Goal: Transaction & Acquisition: Purchase product/service

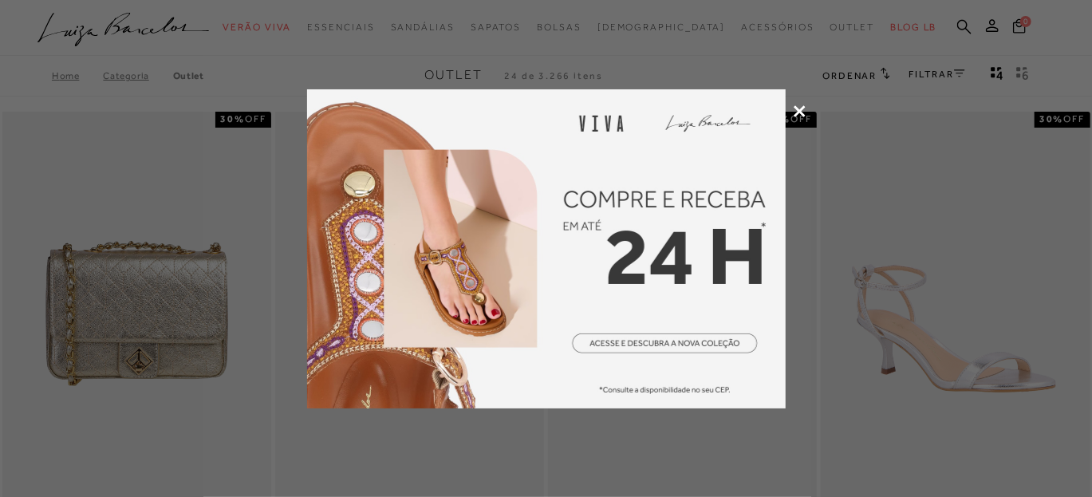
click at [799, 119] on div at bounding box center [546, 248] width 1092 height 497
click at [799, 111] on icon at bounding box center [800, 111] width 12 height 12
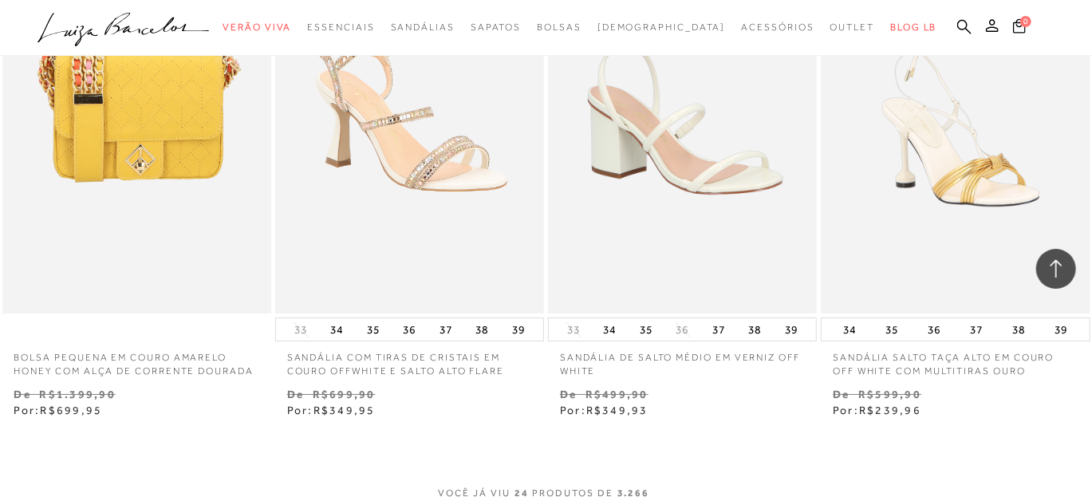
scroll to position [3208, 0]
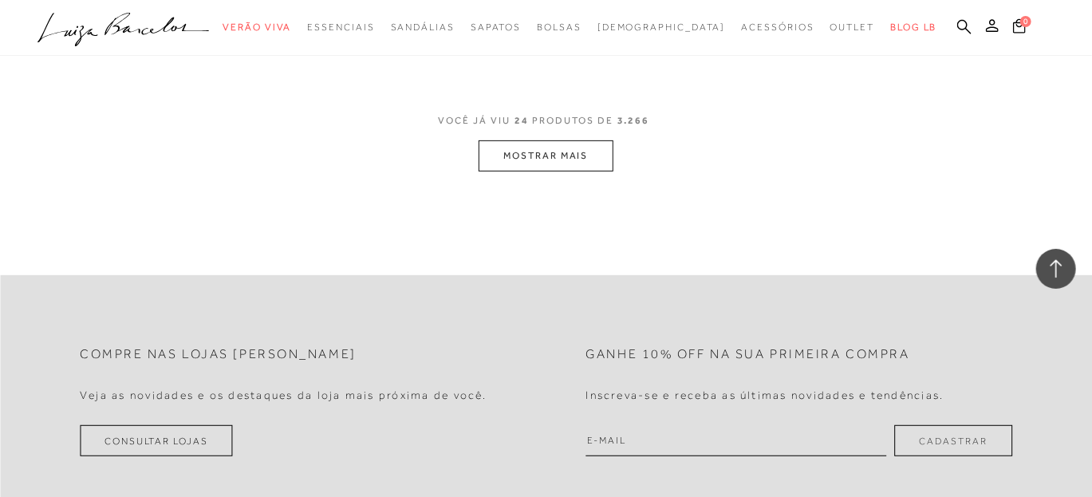
click at [541, 157] on button "MOSTRAR MAIS" at bounding box center [546, 155] width 134 height 31
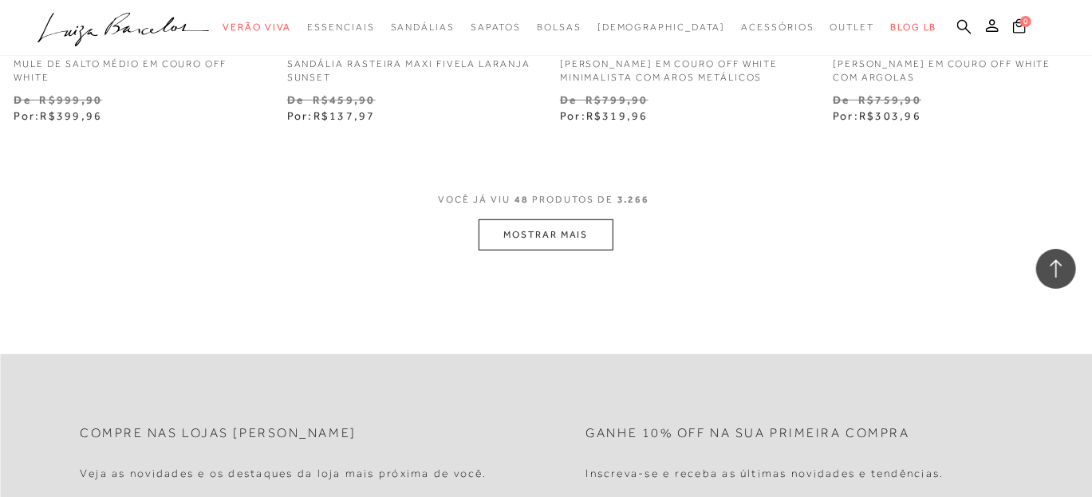
scroll to position [6293, 0]
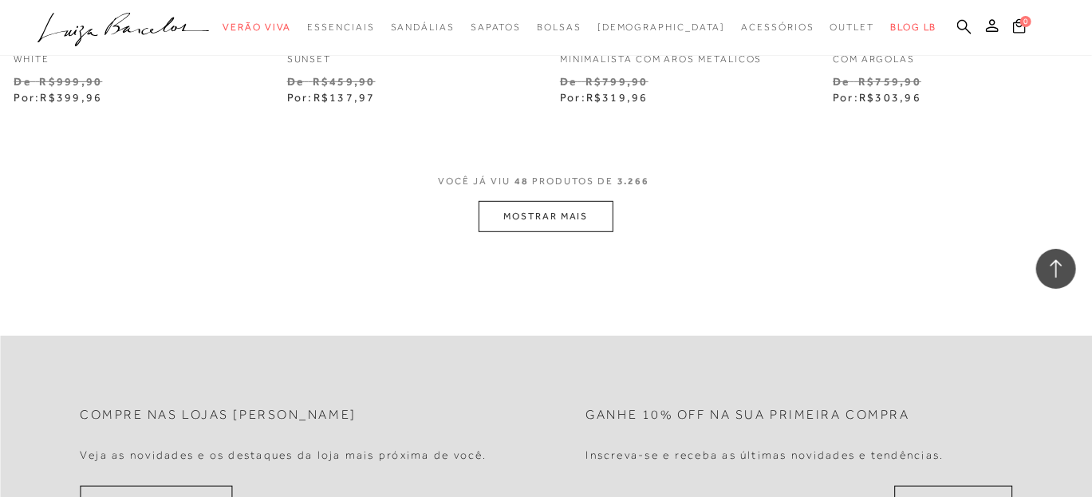
click at [530, 218] on button "MOSTRAR MAIS" at bounding box center [546, 216] width 134 height 31
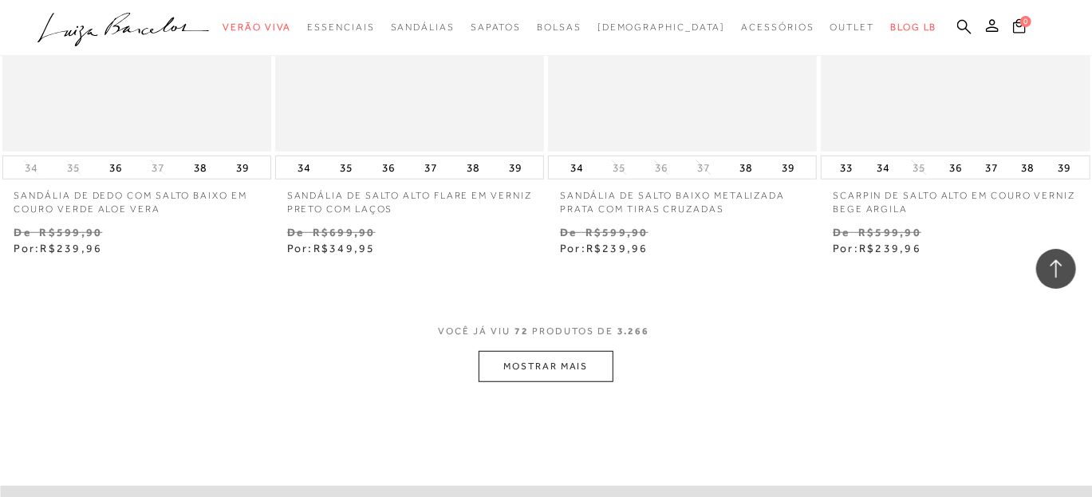
scroll to position [9352, 0]
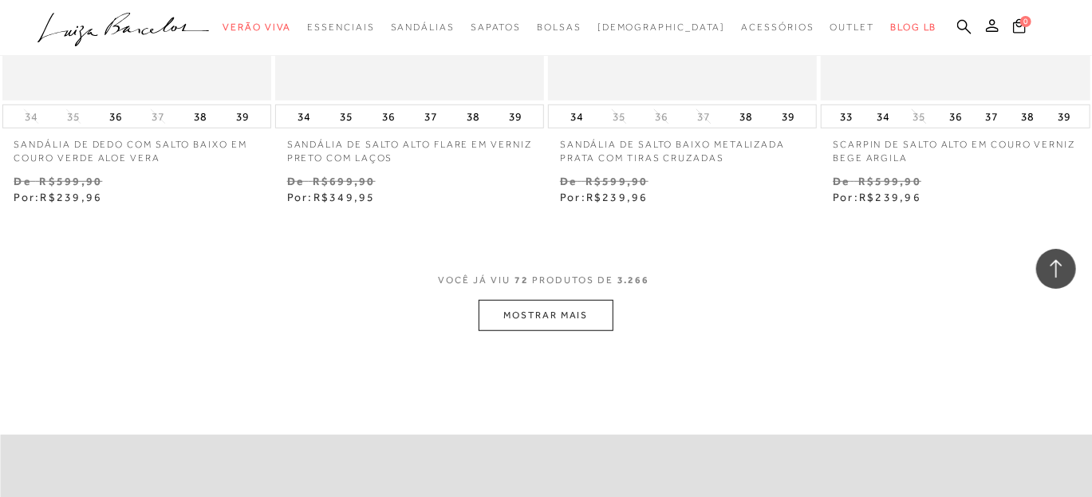
click at [534, 315] on button "MOSTRAR MAIS" at bounding box center [546, 315] width 134 height 31
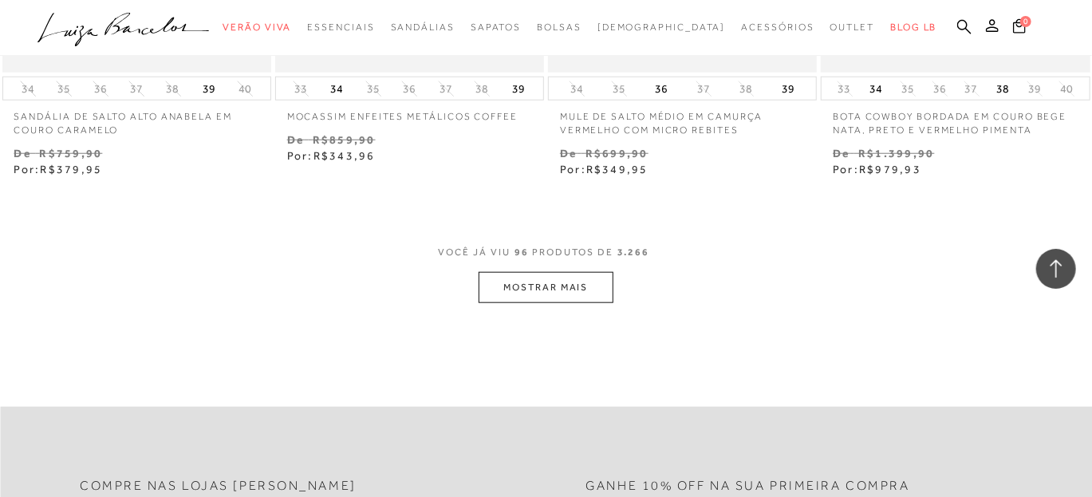
scroll to position [12674, 0]
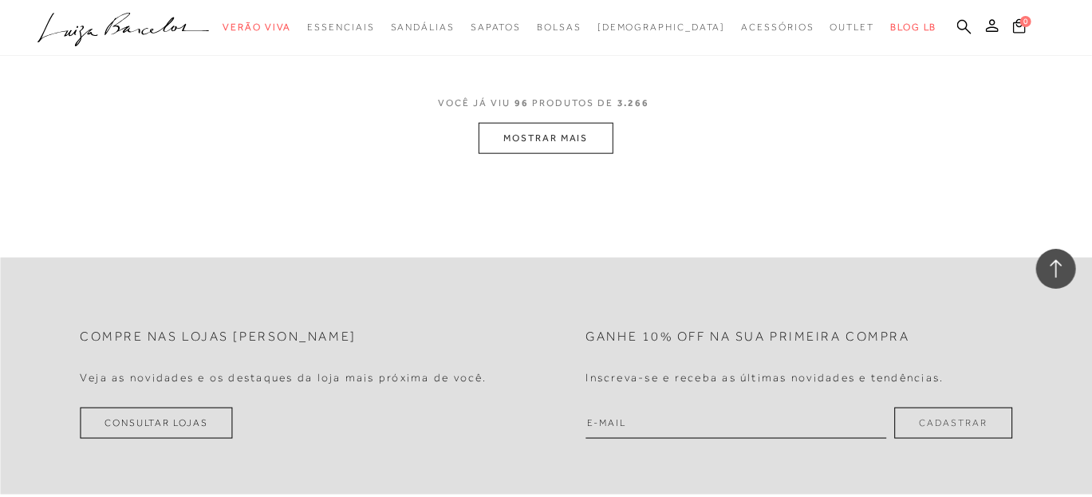
click at [534, 144] on button "MOSTRAR MAIS" at bounding box center [546, 138] width 134 height 31
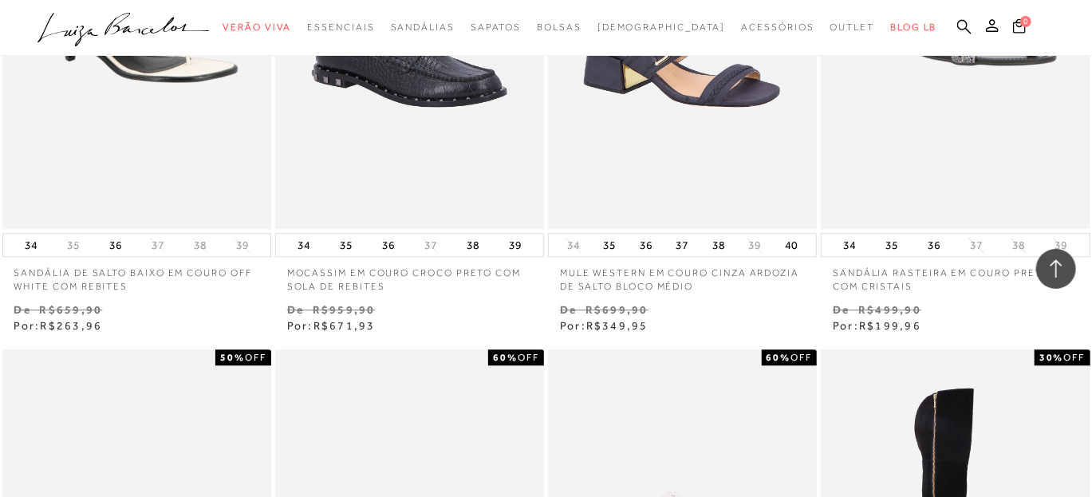
scroll to position [11913, 0]
